Goal: Task Accomplishment & Management: Use online tool/utility

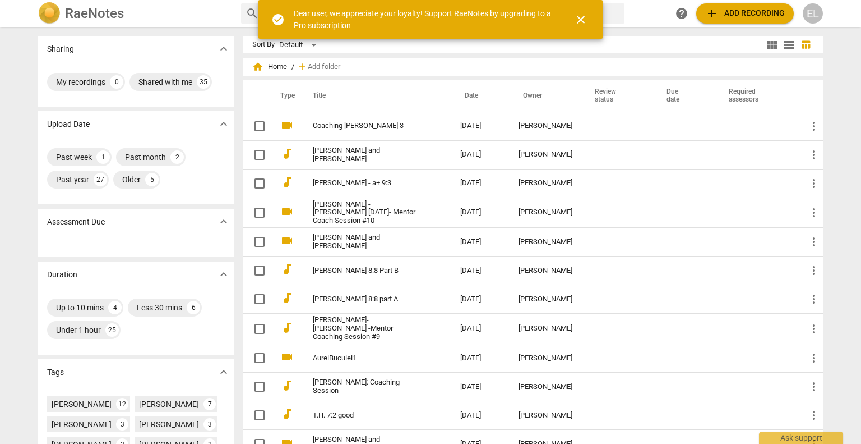
click at [813, 10] on div "EL" at bounding box center [813, 13] width 20 height 20
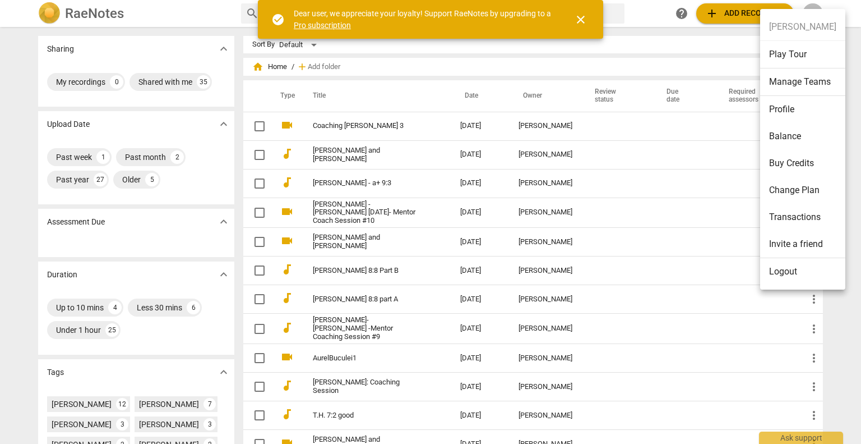
click at [781, 270] on li "Logout" at bounding box center [803, 271] width 85 height 27
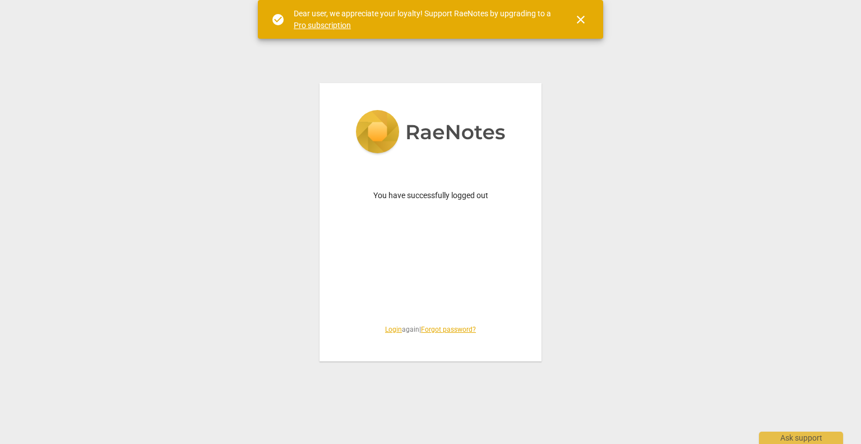
click at [391, 327] on link "Login" at bounding box center [393, 329] width 17 height 8
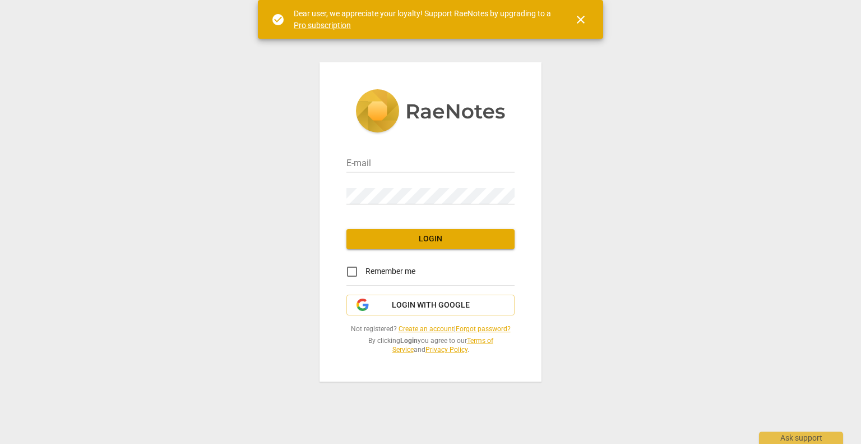
drag, startPoint x: 401, startPoint y: 162, endPoint x: 393, endPoint y: 149, distance: 14.6
click at [401, 162] on input "email" at bounding box center [431, 164] width 168 height 16
type input "[EMAIL_ADDRESS][DOMAIN_NAME]"
click at [390, 233] on span "Login" at bounding box center [431, 238] width 150 height 11
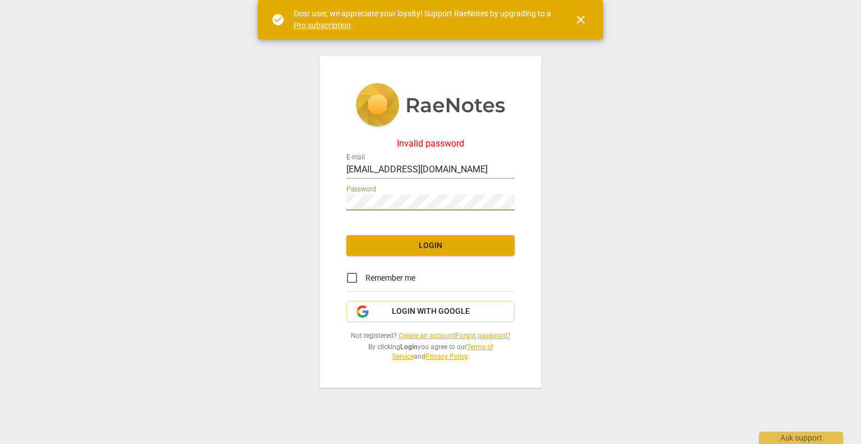
click at [431, 243] on span "Login" at bounding box center [431, 245] width 150 height 11
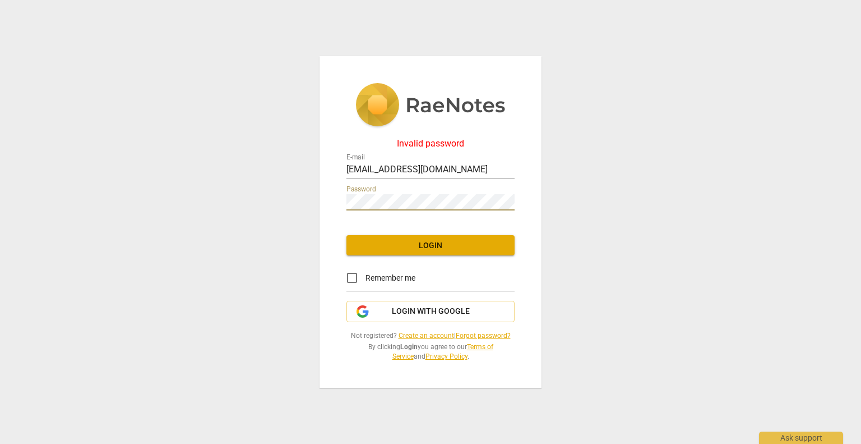
click at [419, 242] on span "Login" at bounding box center [431, 245] width 150 height 11
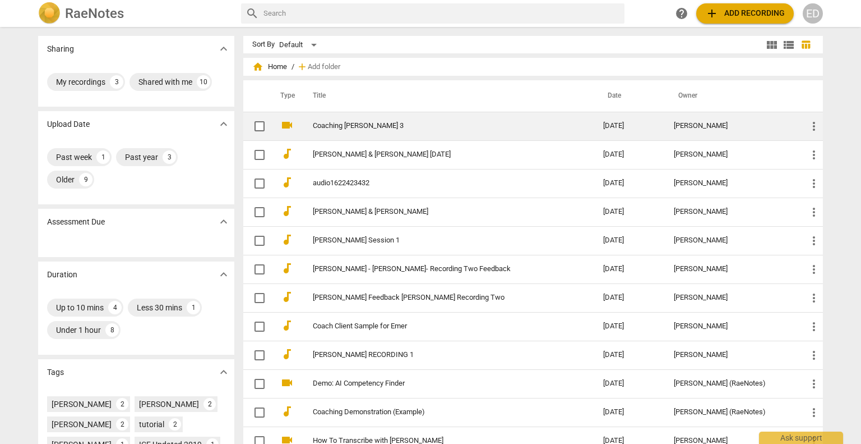
click at [347, 128] on link "Coaching [PERSON_NAME] 3" at bounding box center [438, 126] width 250 height 8
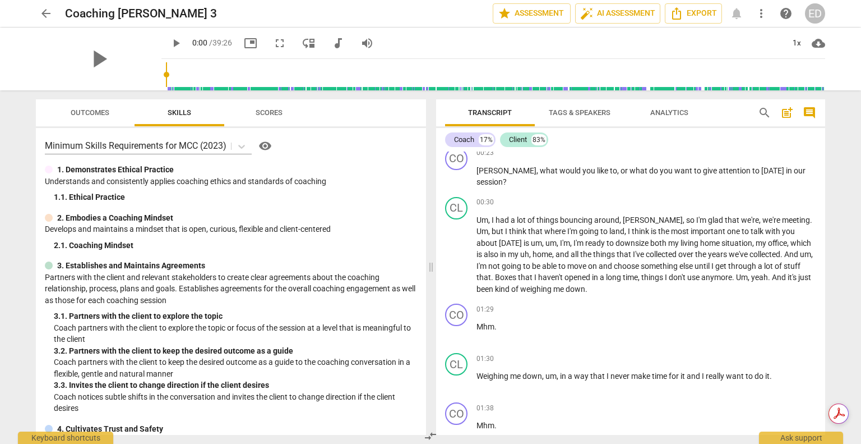
scroll to position [112, 0]
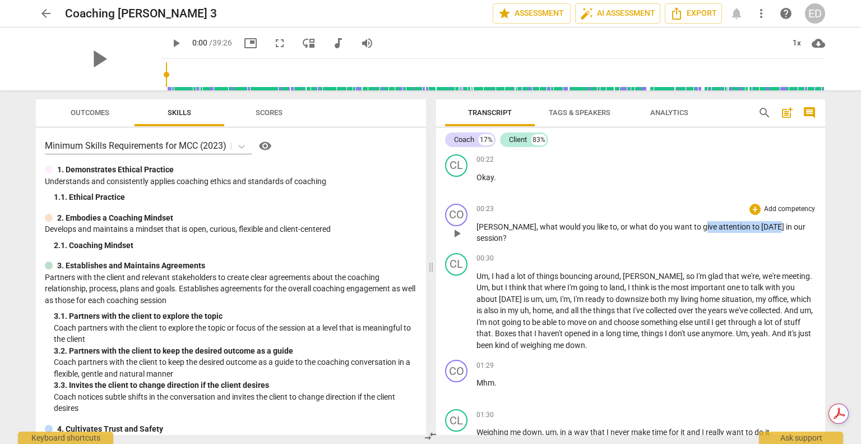
drag, startPoint x: 666, startPoint y: 215, endPoint x: 739, endPoint y: 216, distance: 72.9
click at [739, 221] on p "[PERSON_NAME] , what would you like to , or what do you want to give attention …" at bounding box center [647, 232] width 340 height 23
click at [749, 196] on div "+" at bounding box center [750, 199] width 11 height 11
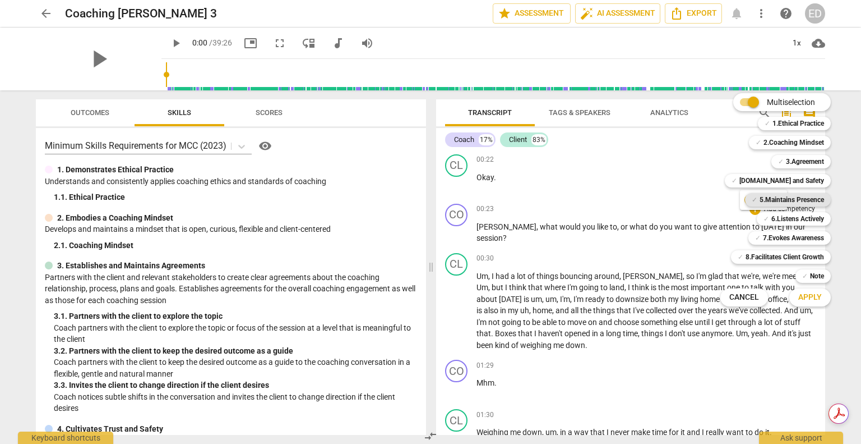
click at [795, 197] on b "5.Maintains Presence" at bounding box center [792, 199] width 64 height 13
click at [817, 297] on span "Apply" at bounding box center [811, 297] width 24 height 11
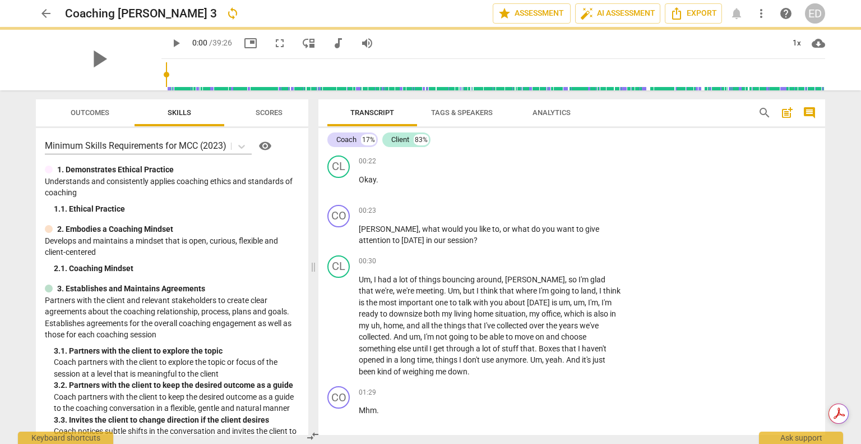
scroll to position [125, 0]
